Goal: Check status

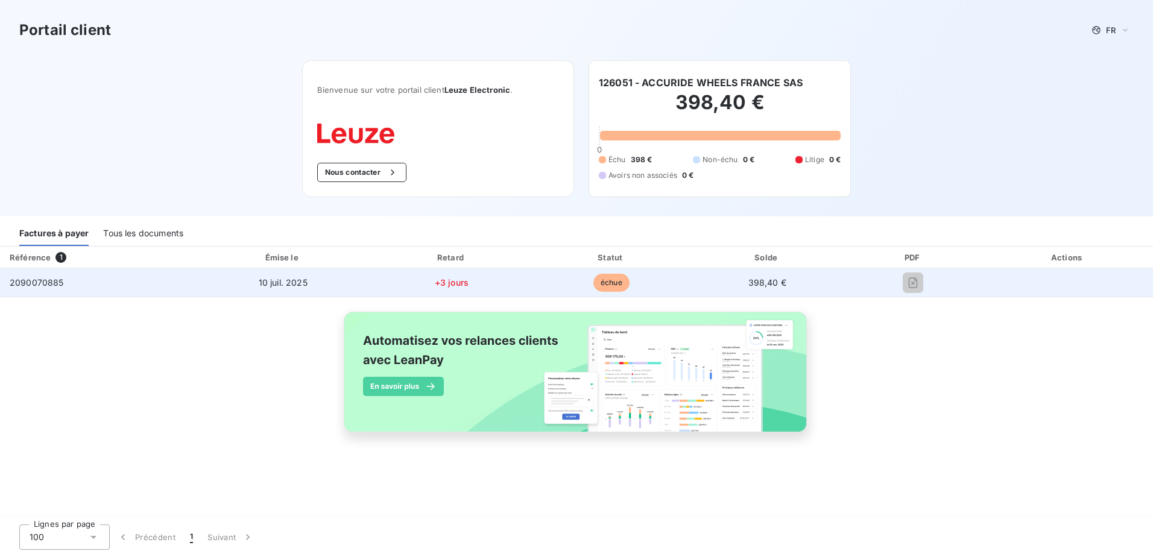
click at [44, 285] on span "2090070885" at bounding box center [37, 283] width 54 height 10
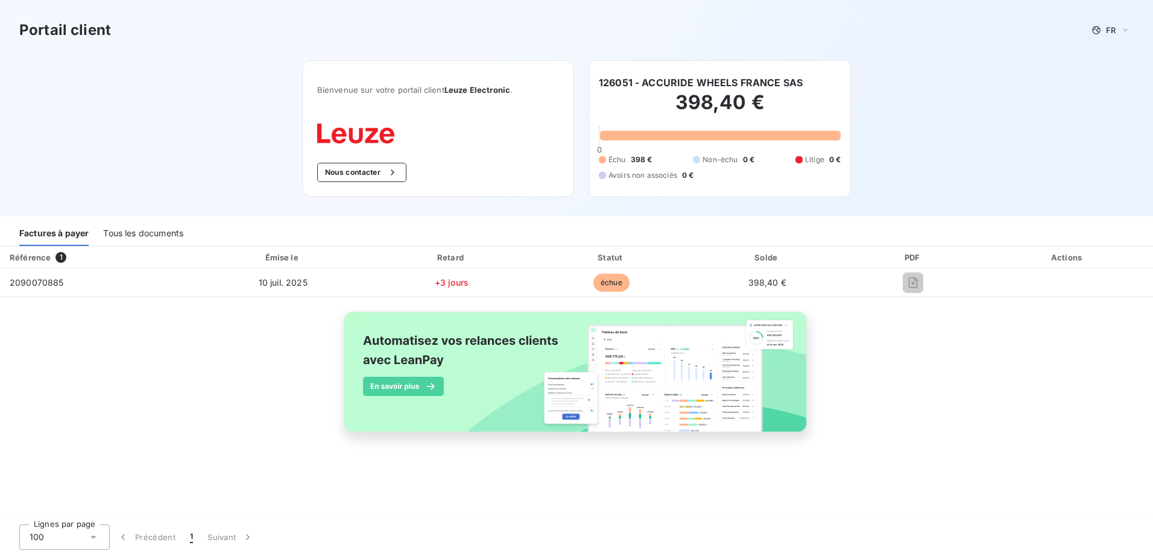
click at [60, 255] on span "1" at bounding box center [61, 257] width 11 height 11
click at [130, 236] on div "Tous les documents" at bounding box center [143, 233] width 80 height 25
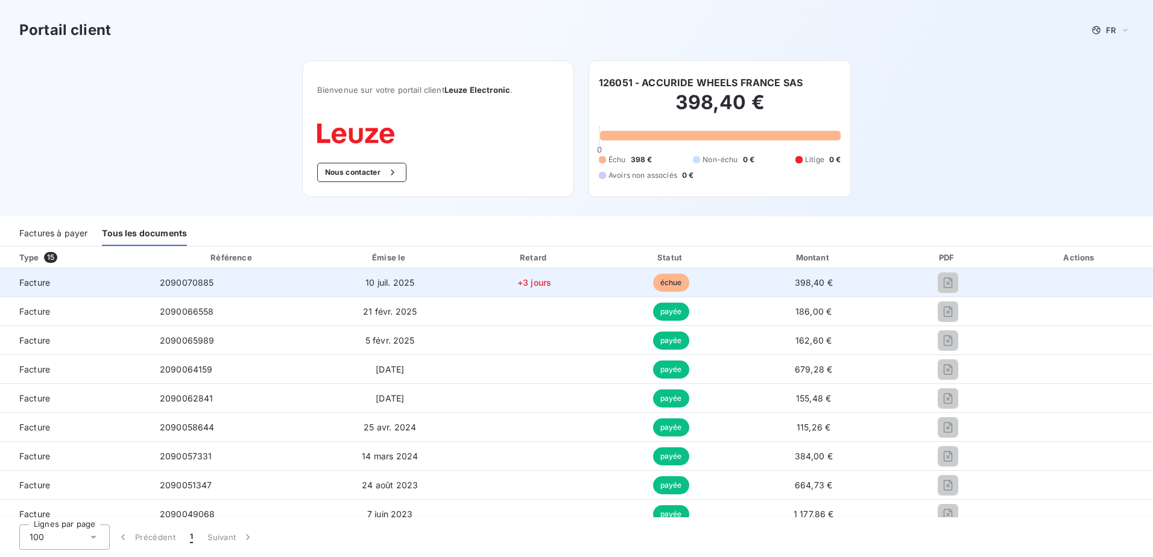
click at [668, 282] on span "échue" at bounding box center [671, 283] width 36 height 18
click at [383, 284] on span "10 juil. 2025" at bounding box center [390, 283] width 49 height 10
click at [40, 280] on span "Facture" at bounding box center [75, 283] width 131 height 12
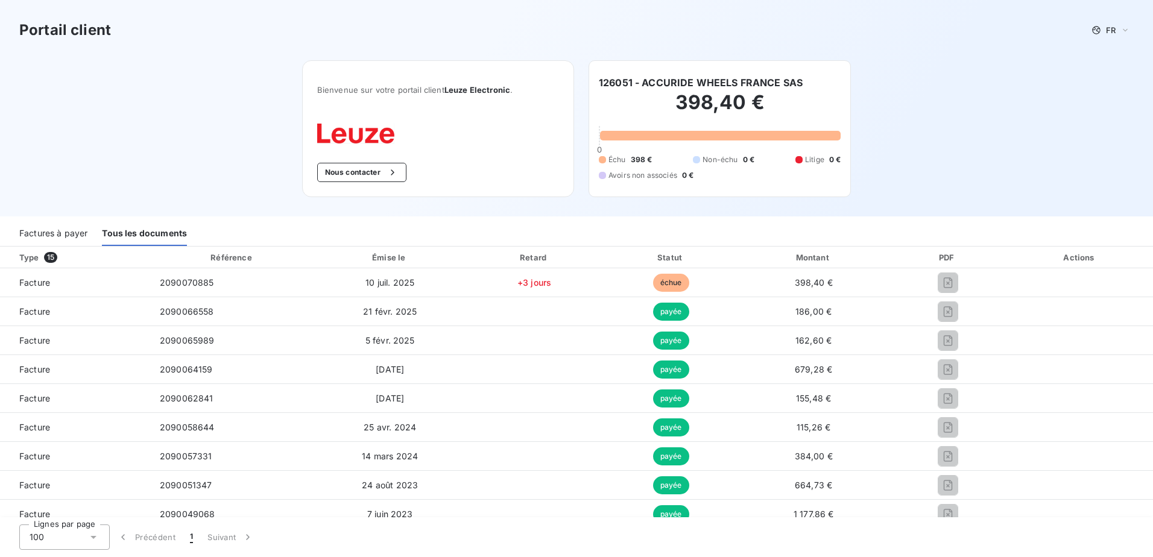
click at [73, 165] on div "Portail client FR Bienvenue sur votre portail client Leuze Electronic . Nous co…" at bounding box center [576, 108] width 1153 height 217
